Goal: Information Seeking & Learning: Learn about a topic

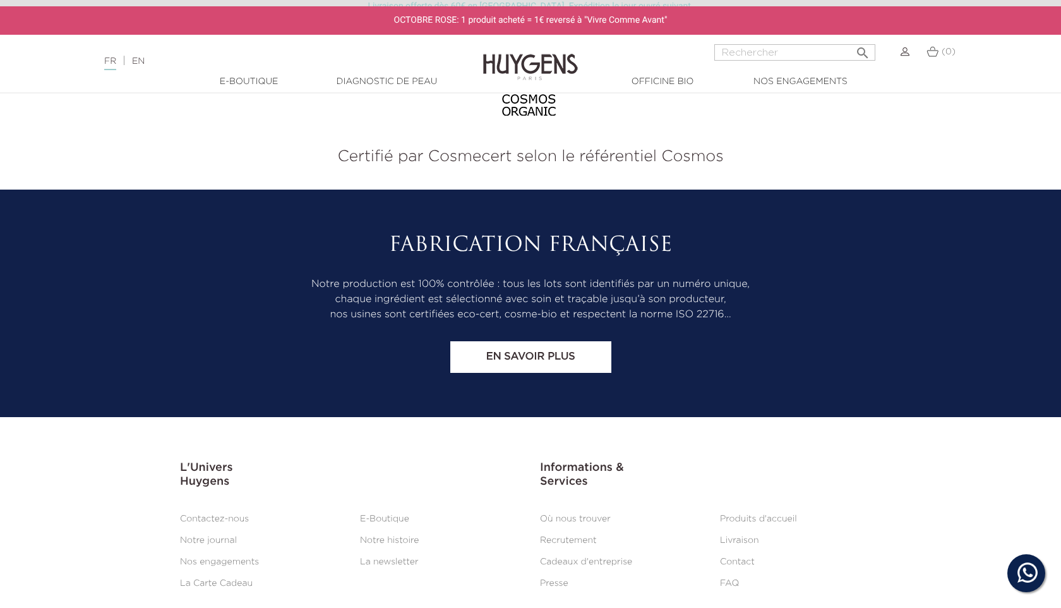
scroll to position [2403, 0]
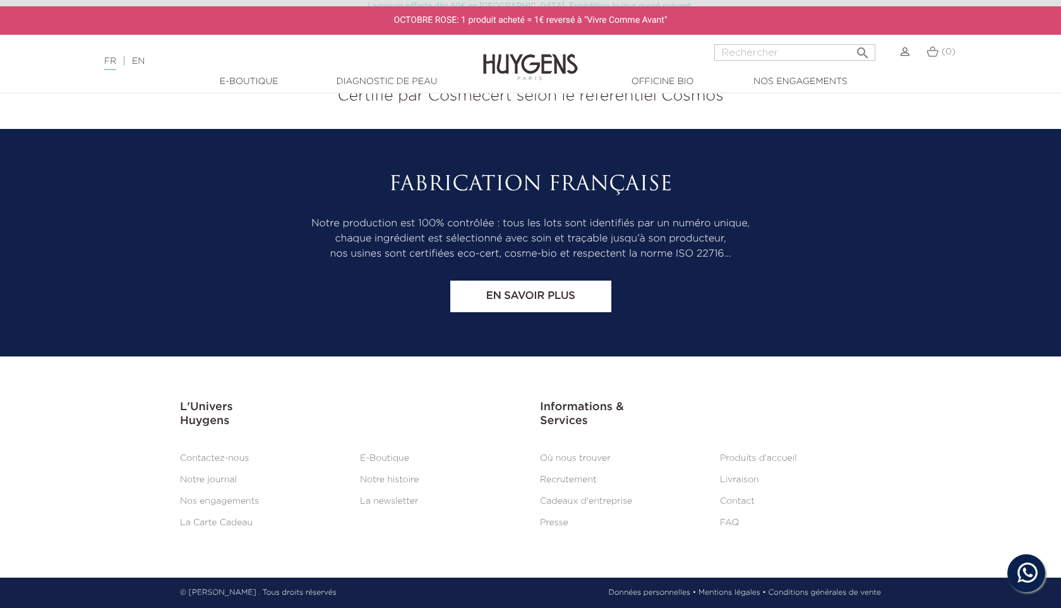
click at [144, 59] on link "EN" at bounding box center [138, 61] width 13 height 9
